Goal: Information Seeking & Learning: Learn about a topic

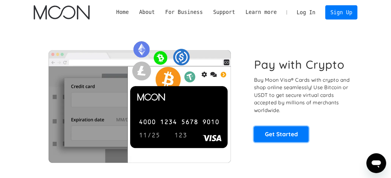
click at [289, 135] on link "Get Started" at bounding box center [281, 133] width 55 height 15
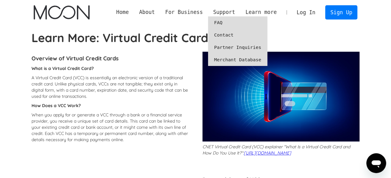
click at [228, 22] on link "FAQ" at bounding box center [237, 22] width 59 height 12
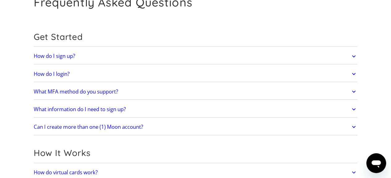
scroll to position [44, 0]
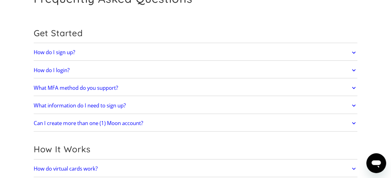
click at [111, 107] on h2 "What information do I need to sign up?" at bounding box center [80, 105] width 92 height 6
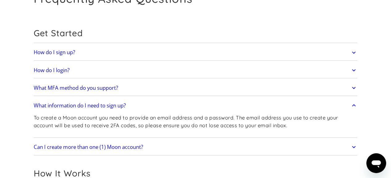
click at [111, 107] on h2 "What information do I need to sign up?" at bounding box center [80, 105] width 92 height 6
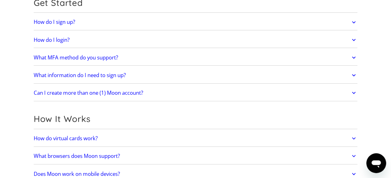
scroll to position [75, 0]
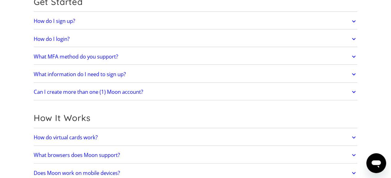
click at [118, 87] on link "Can I create more than one (1) Moon account?" at bounding box center [196, 91] width 324 height 13
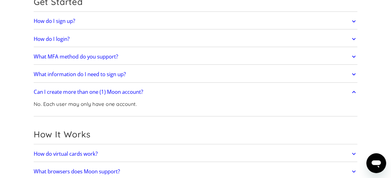
click at [116, 91] on h2 "Can I create more than one (1) Moon account?" at bounding box center [88, 92] width 109 height 6
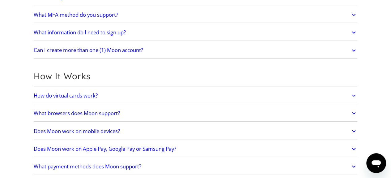
scroll to position [117, 0]
click at [79, 93] on h2 "How do virtual cards work?" at bounding box center [66, 95] width 64 height 6
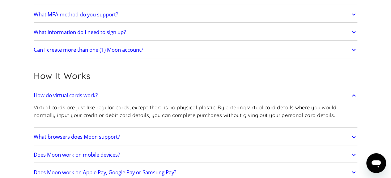
click at [79, 93] on h2 "How do virtual cards work?" at bounding box center [66, 95] width 64 height 6
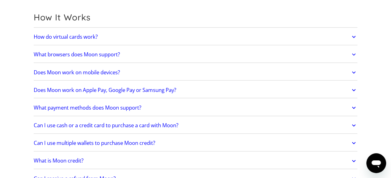
scroll to position [180, 0]
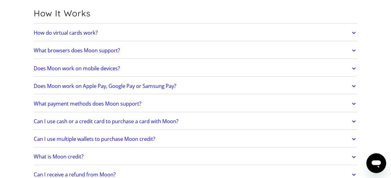
click at [81, 83] on h2 "Does Moon work on Apple Pay, Google Pay or Samsung Pay?" at bounding box center [105, 86] width 143 height 6
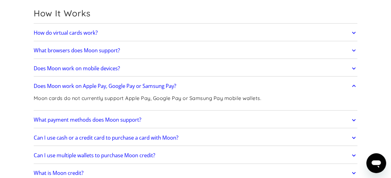
click at [114, 84] on h2 "Does Moon work on Apple Pay, Google Pay or Samsung Pay?" at bounding box center [105, 86] width 143 height 6
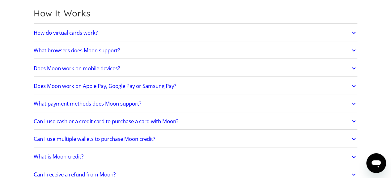
click at [108, 105] on h2 "What payment methods does Moon support?" at bounding box center [88, 104] width 108 height 6
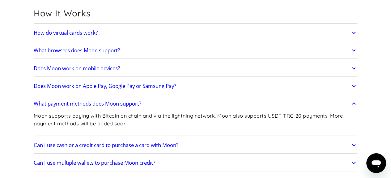
click at [111, 101] on h2 "What payment methods does Moon support?" at bounding box center [88, 104] width 108 height 6
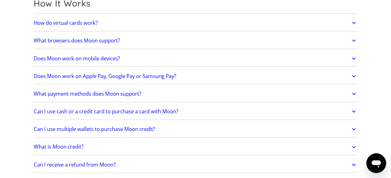
scroll to position [193, 0]
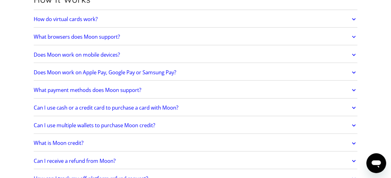
click at [117, 108] on h2 "Can I use cash or a credit card to purchase a card with Moon?" at bounding box center [106, 108] width 145 height 6
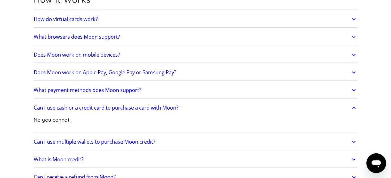
click at [117, 108] on h2 "Can I use cash or a credit card to purchase a card with Moon?" at bounding box center [106, 108] width 145 height 6
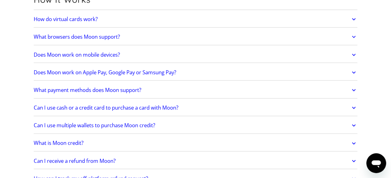
click at [111, 124] on h2 "Can I use multiple wallets to purchase Moon credit?" at bounding box center [95, 125] width 122 height 6
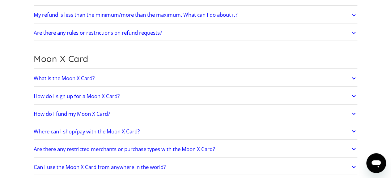
scroll to position [494, 0]
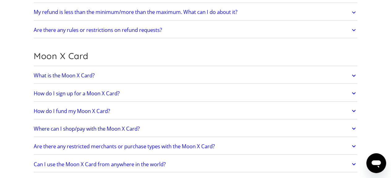
click at [83, 72] on h2 "What is the Moon X Card?" at bounding box center [64, 75] width 61 height 6
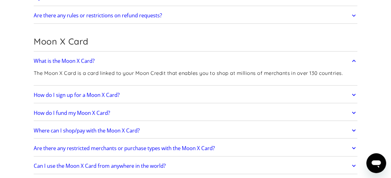
scroll to position [509, 0]
click at [101, 130] on h2 "Where can I shop/pay with the Moon X Card?" at bounding box center [87, 130] width 106 height 6
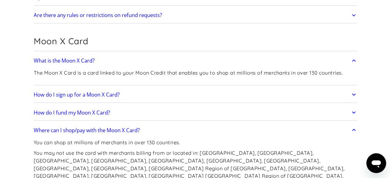
click at [101, 130] on h2 "Where can I shop/pay with the Moon X Card?" at bounding box center [87, 130] width 106 height 6
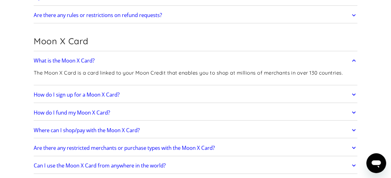
click at [96, 94] on h2 "How do I sign up for a Moon X Card?" at bounding box center [77, 94] width 86 height 6
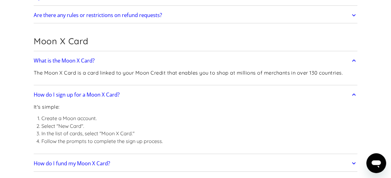
click at [96, 94] on h2 "How do I sign up for a Moon X Card?" at bounding box center [77, 94] width 86 height 6
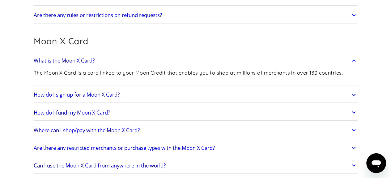
click at [92, 111] on h2 "How do I fund my Moon X Card?" at bounding box center [72, 112] width 76 height 6
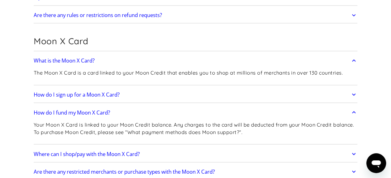
click at [92, 111] on h2 "How do I fund my Moon X Card?" at bounding box center [72, 112] width 76 height 6
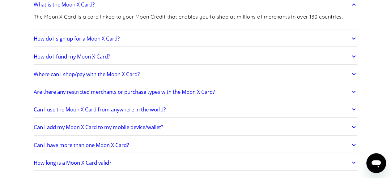
scroll to position [565, 0]
click at [101, 126] on h2 "Can I add my Moon X Card to my mobile device/wallet?" at bounding box center [99, 126] width 130 height 6
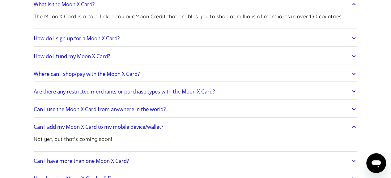
click at [101, 126] on h2 "Can I add my Moon X Card to my mobile device/wallet?" at bounding box center [99, 126] width 130 height 6
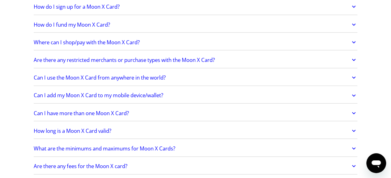
scroll to position [597, 0]
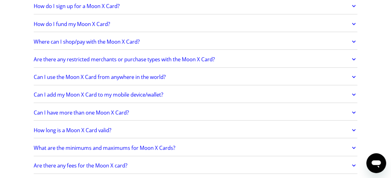
click at [101, 109] on h2 "Can I have more than one Moon X Card?" at bounding box center [81, 112] width 95 height 6
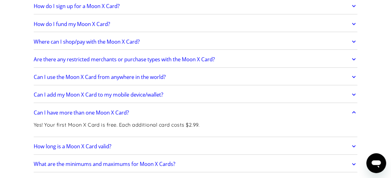
click at [101, 109] on h2 "Can I have more than one Moon X Card?" at bounding box center [81, 112] width 95 height 6
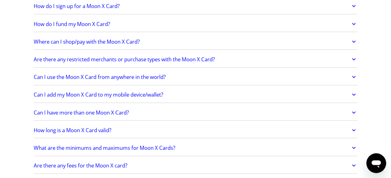
click at [91, 128] on h2 "How long is a Moon X Card valid?" at bounding box center [73, 130] width 78 height 6
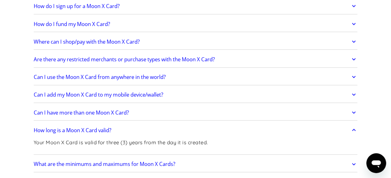
click at [91, 128] on h2 "How long is a Moon X Card valid?" at bounding box center [73, 130] width 78 height 6
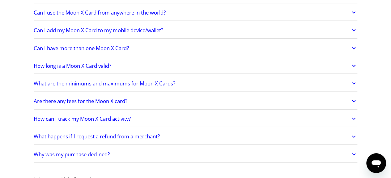
scroll to position [662, 0]
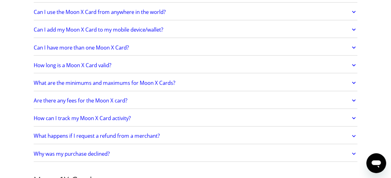
click at [101, 99] on h2 "Are there any fees for the Moon X card?" at bounding box center [81, 100] width 94 height 6
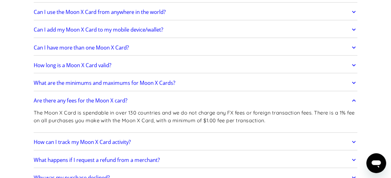
click at [101, 99] on h2 "Are there any fees for the Moon X card?" at bounding box center [81, 100] width 94 height 6
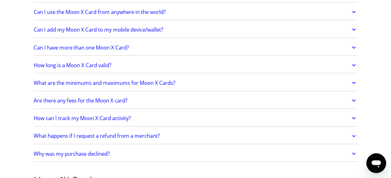
click at [96, 115] on h2 "How can I track my Moon X Card activity?" at bounding box center [82, 118] width 97 height 6
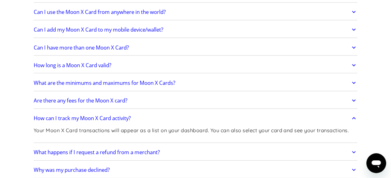
click at [96, 115] on h2 "How can I track my Moon X Card activity?" at bounding box center [82, 118] width 97 height 6
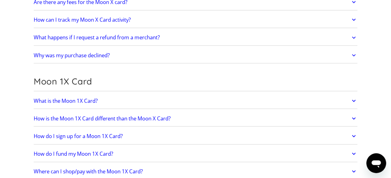
scroll to position [760, 0]
click at [78, 101] on link "What is the Moon 1X Card?" at bounding box center [196, 100] width 324 height 13
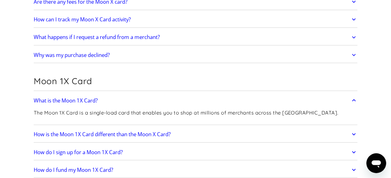
click at [78, 101] on link "What is the Moon 1X Card?" at bounding box center [196, 100] width 324 height 13
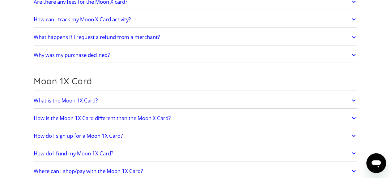
click at [78, 101] on link "What is the Moon 1X Card?" at bounding box center [196, 100] width 324 height 13
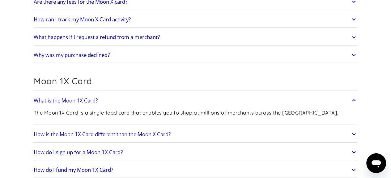
click at [78, 101] on link "What is the Moon 1X Card?" at bounding box center [196, 100] width 324 height 13
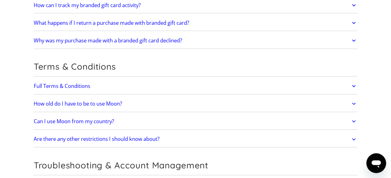
scroll to position [1290, 0]
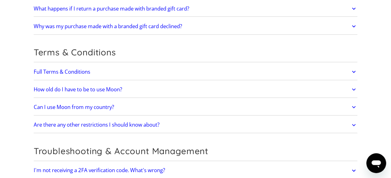
click at [83, 104] on h2 "Can I use Moon from my country?" at bounding box center [74, 107] width 80 height 6
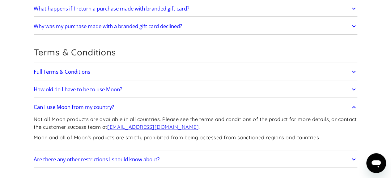
click at [83, 104] on h2 "Can I use Moon from my country?" at bounding box center [74, 107] width 80 height 6
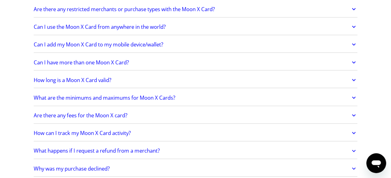
scroll to position [647, 0]
